Goal: Task Accomplishment & Management: Complete application form

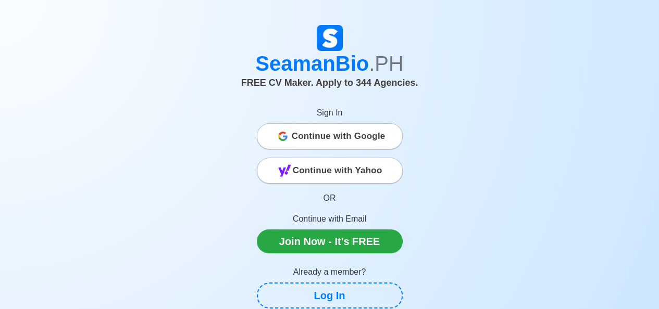
click at [322, 132] on span "Continue with Google" at bounding box center [339, 136] width 94 height 21
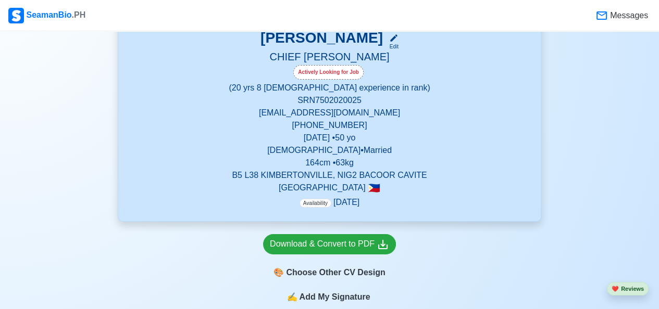
scroll to position [208, 0]
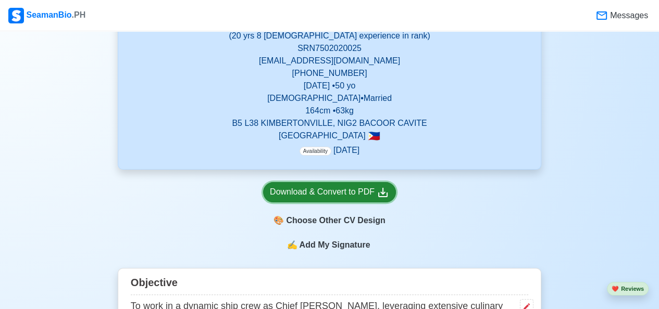
click at [309, 188] on div "Download & Convert to PDF" at bounding box center [329, 192] width 119 height 13
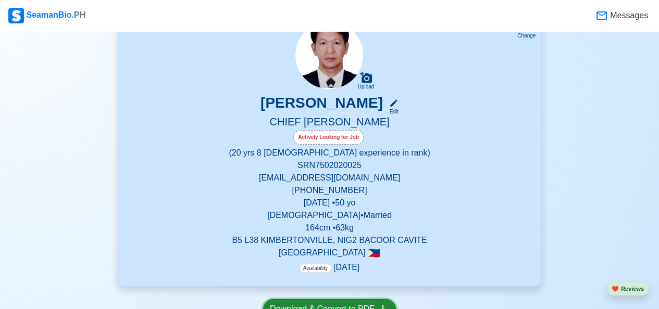
scroll to position [0, 0]
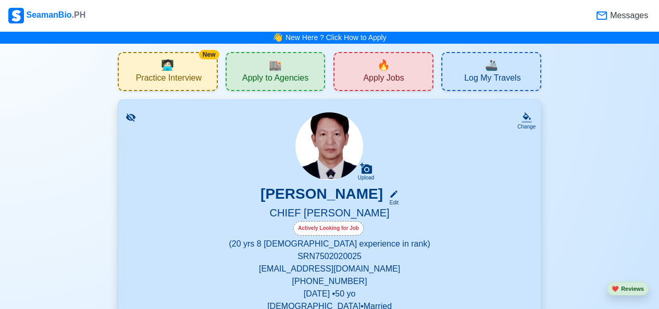
click at [378, 71] on span "🔥" at bounding box center [383, 65] width 13 height 16
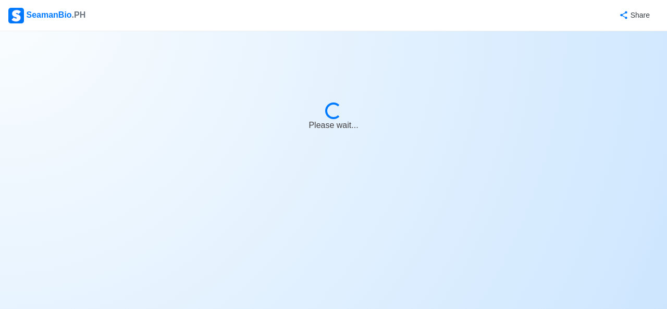
select select "Chief [PERSON_NAME]"
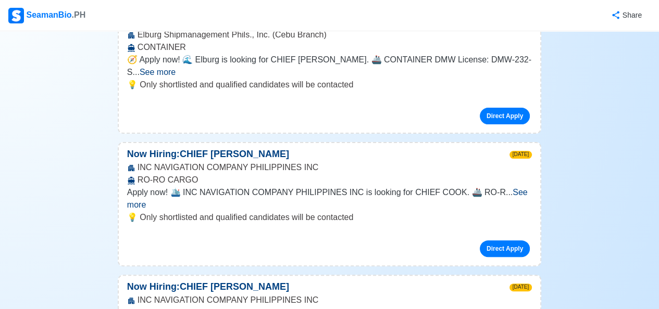
scroll to position [208, 0]
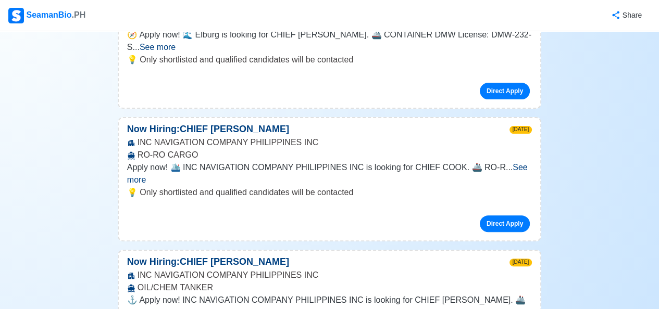
click at [513, 163] on span "See more" at bounding box center [327, 173] width 400 height 21
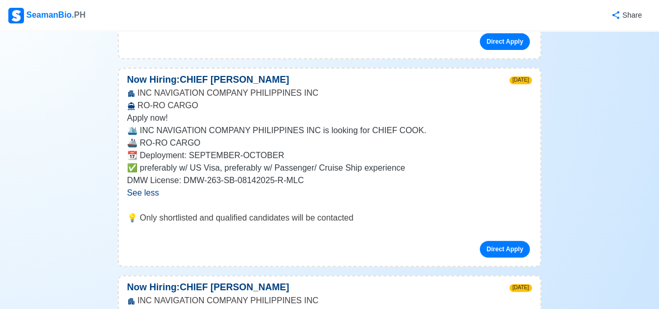
scroll to position [260, 0]
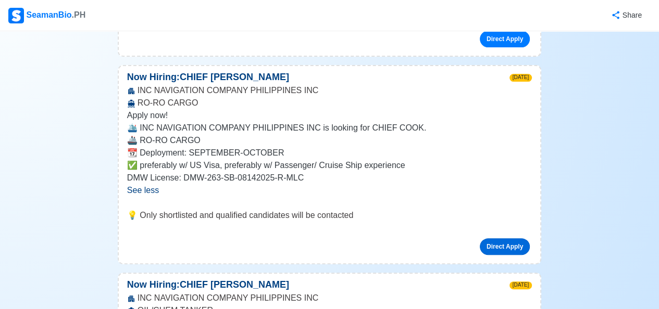
click at [506, 238] on link "Direct Apply" at bounding box center [505, 246] width 50 height 17
click at [504, 238] on link "Direct Apply" at bounding box center [505, 246] width 50 height 17
click at [507, 238] on link "Direct Apply" at bounding box center [505, 246] width 50 height 17
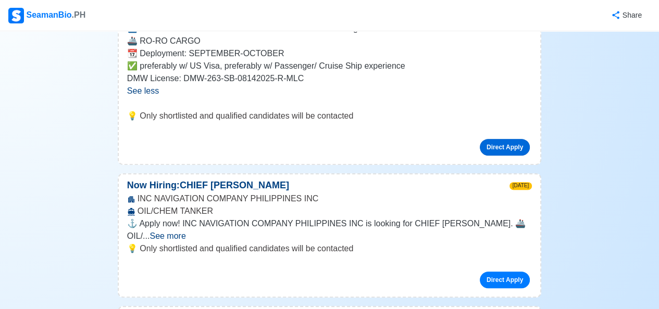
scroll to position [417, 0]
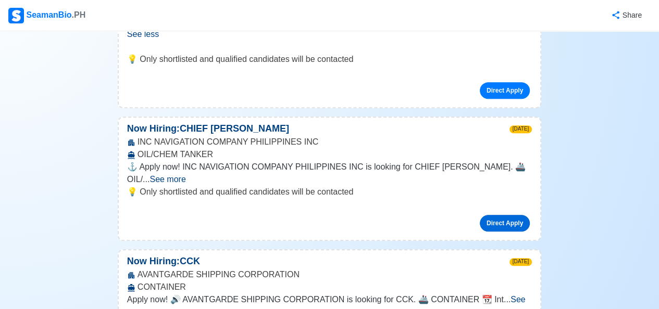
click at [505, 215] on link "Direct Apply" at bounding box center [505, 223] width 50 height 17
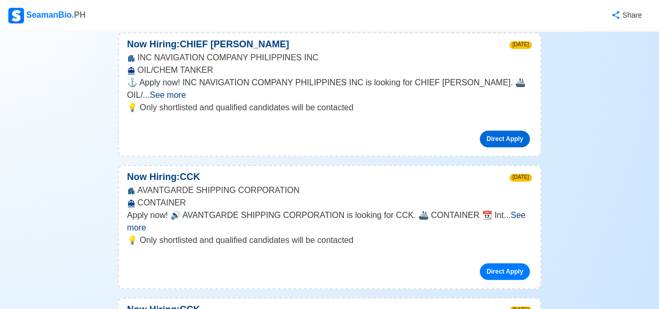
scroll to position [573, 0]
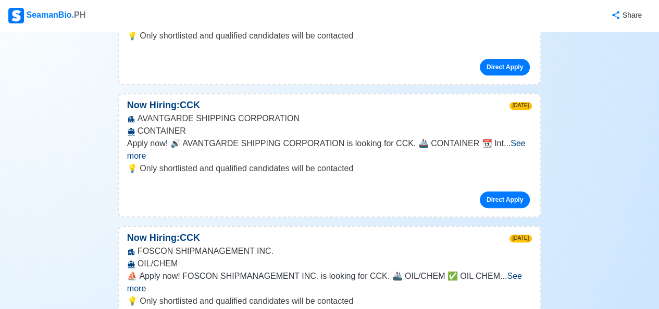
click at [512, 272] on span "See more" at bounding box center [324, 282] width 395 height 21
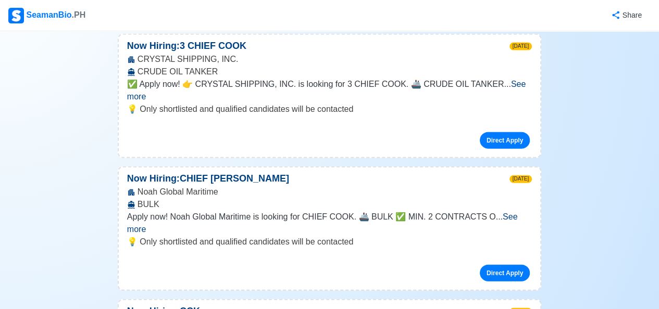
scroll to position [2083, 0]
